Goal: Navigation & Orientation: Find specific page/section

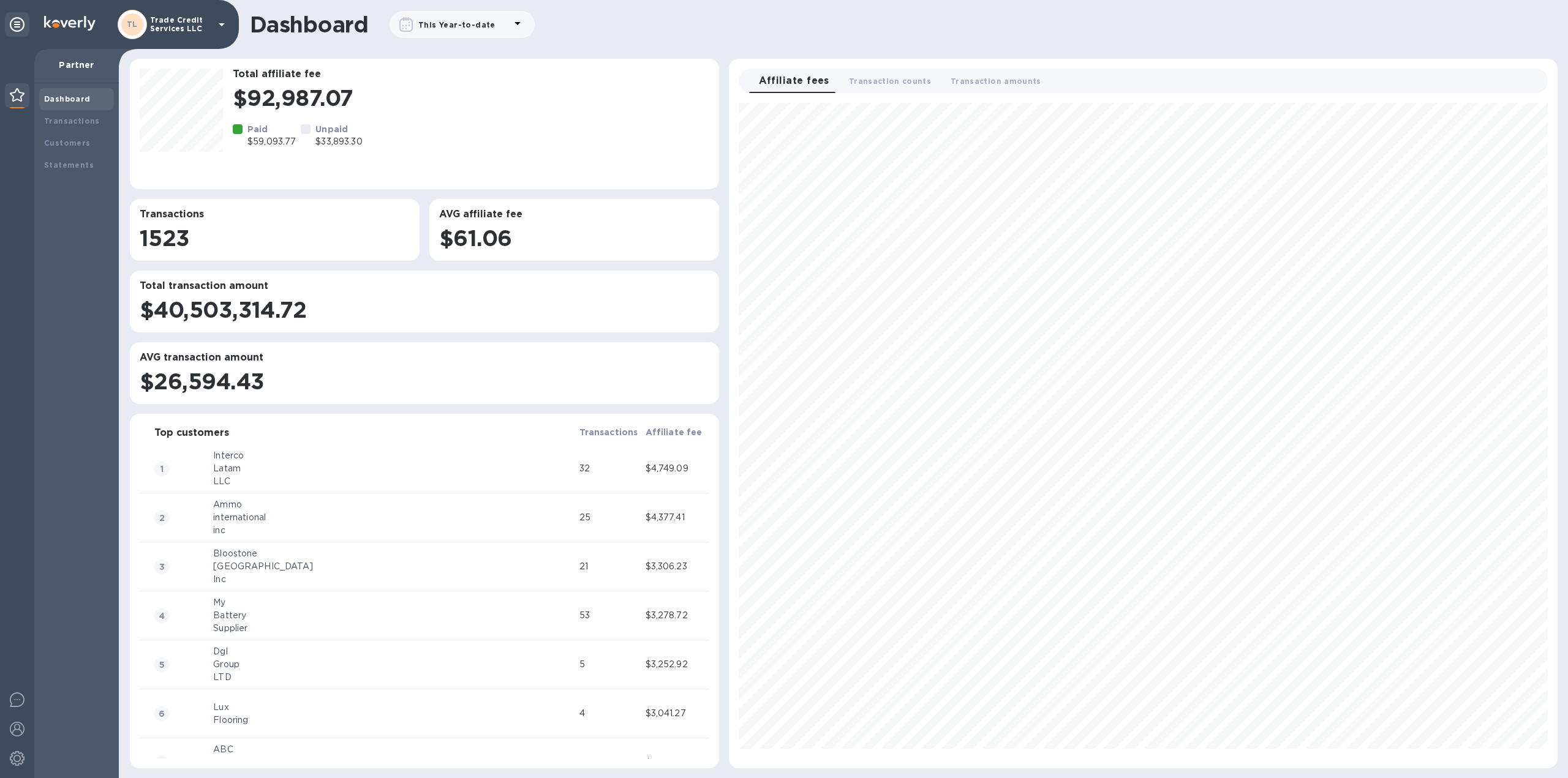
scroll to position [655, 818]
click at [93, 129] on div "Transactions" at bounding box center [77, 121] width 75 height 22
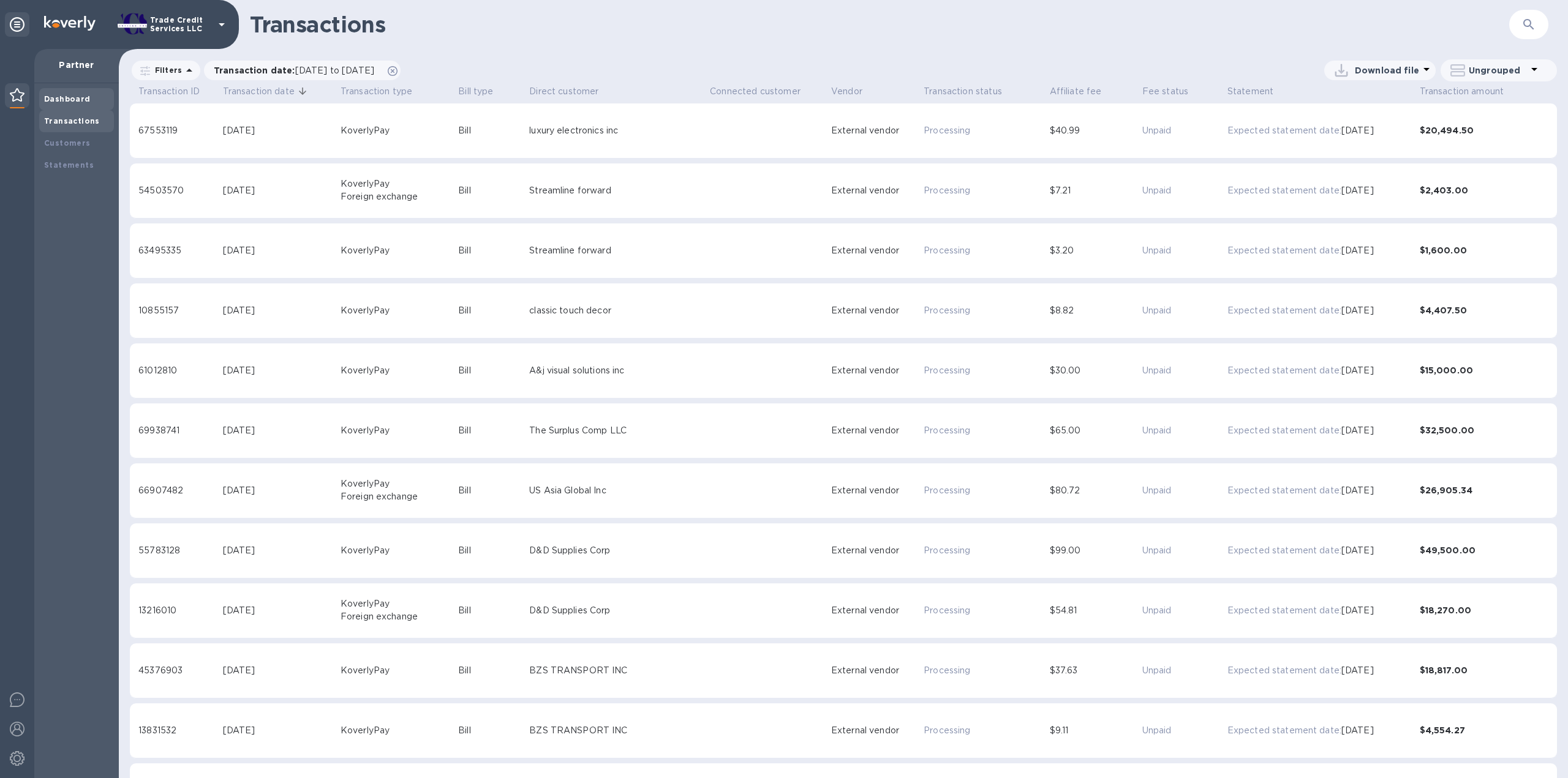
click at [76, 99] on b "Dashboard" at bounding box center [67, 99] width 47 height 9
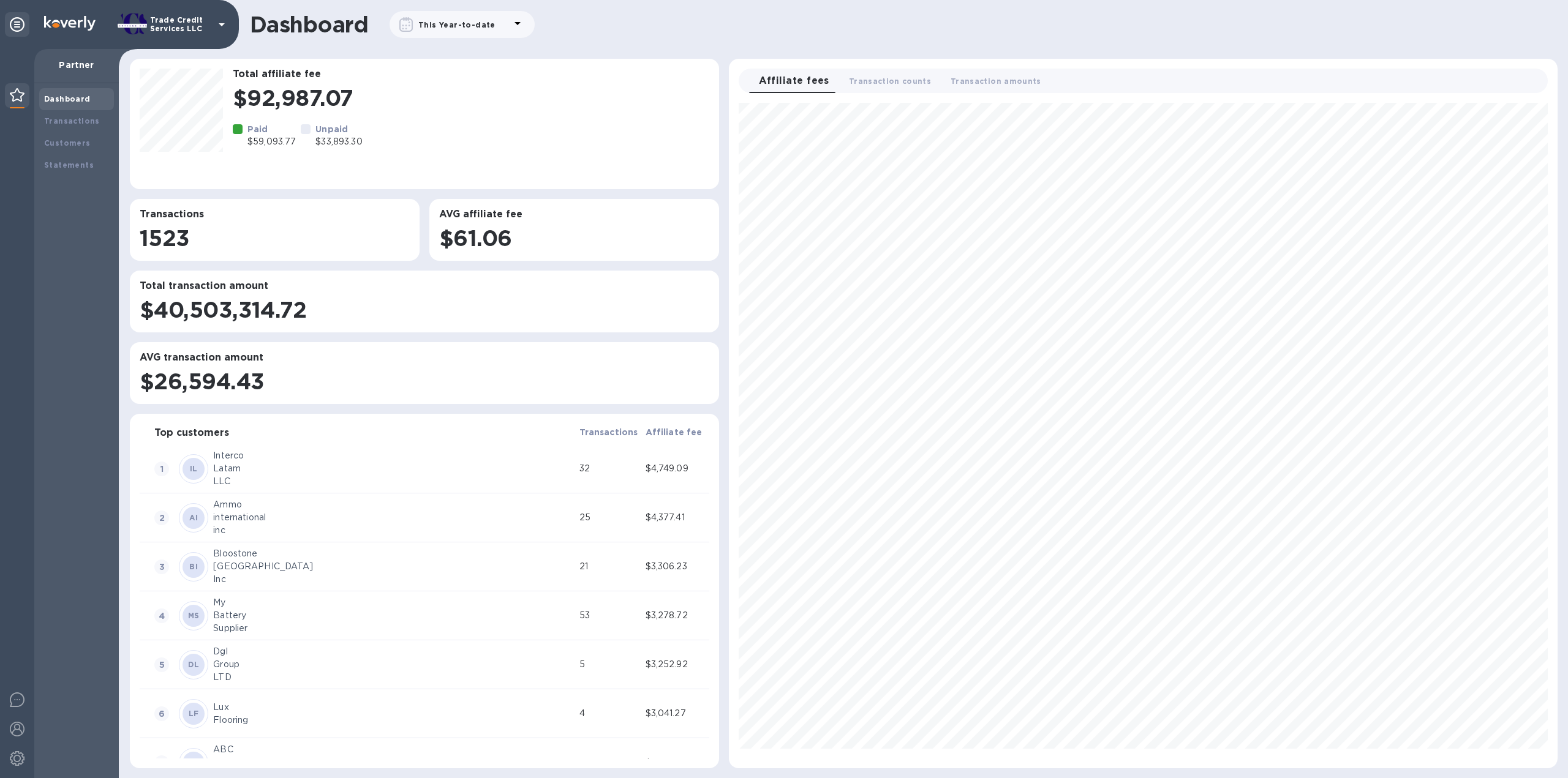
scroll to position [655, 818]
